Goal: Find specific page/section: Find specific page/section

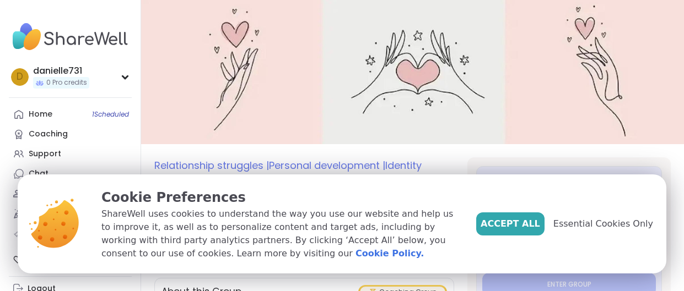
click at [592, 226] on span "Essential Cookies Only" at bounding box center [603, 224] width 100 height 13
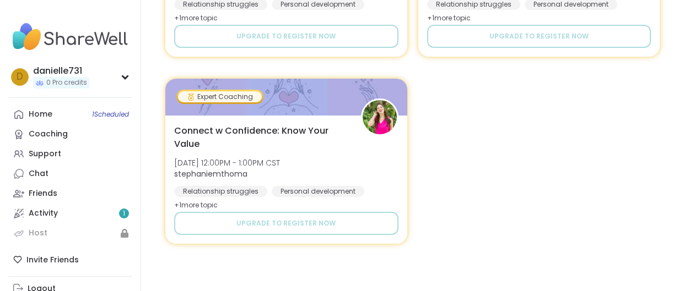
scroll to position [779, 0]
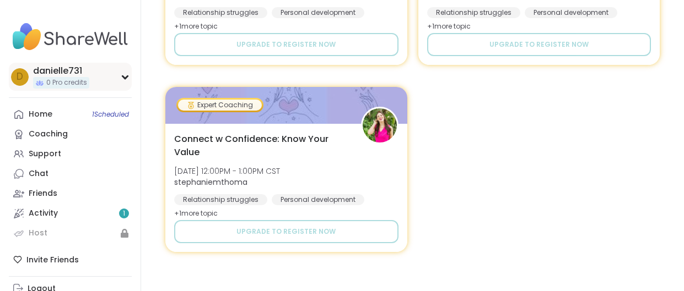
click at [123, 78] on icon at bounding box center [125, 77] width 9 height 6
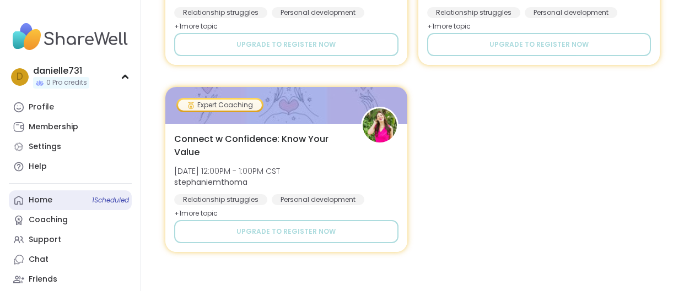
click at [105, 199] on span "1 Scheduled" at bounding box center [110, 200] width 37 height 9
type textarea "*"
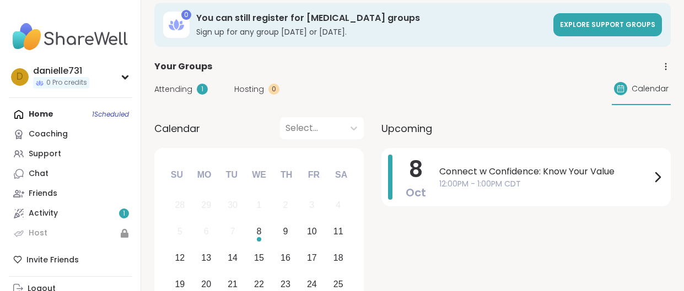
scroll to position [6, 0]
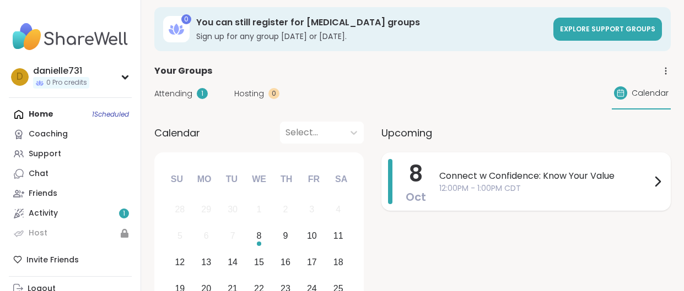
click at [657, 182] on icon at bounding box center [657, 181] width 13 height 13
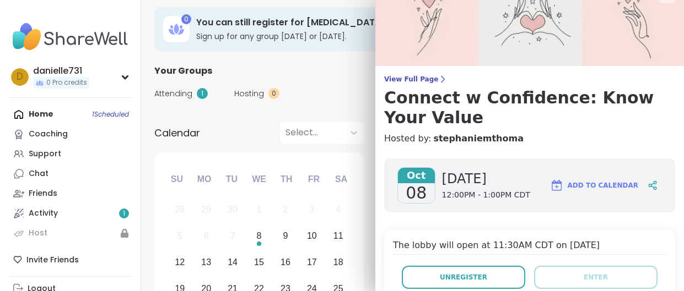
scroll to position [0, 0]
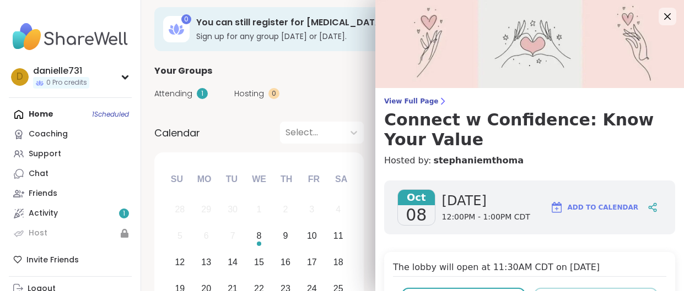
click at [340, 74] on div "Your Groups" at bounding box center [412, 70] width 516 height 13
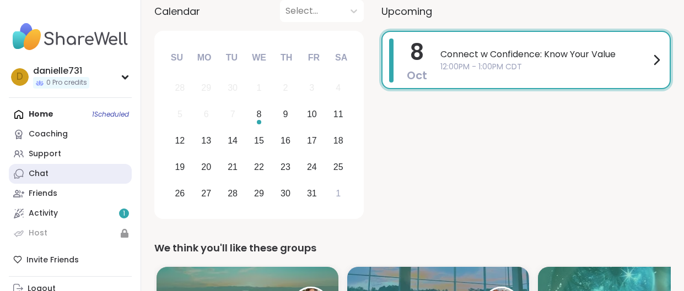
scroll to position [20, 0]
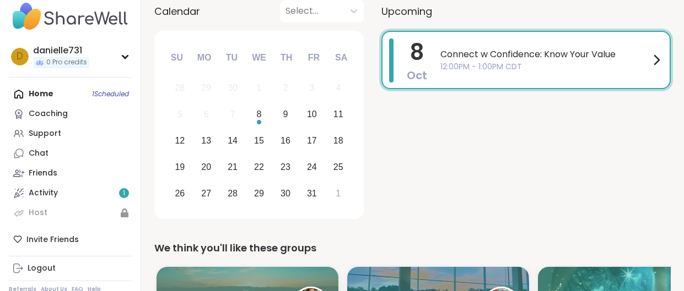
click at [658, 60] on icon at bounding box center [656, 60] width 4 height 9
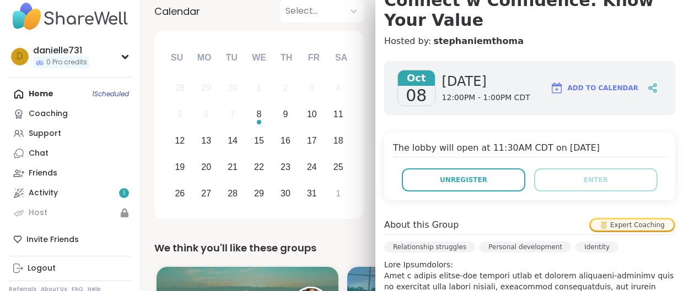
scroll to position [122, 0]
